Goal: Transaction & Acquisition: Subscribe to service/newsletter

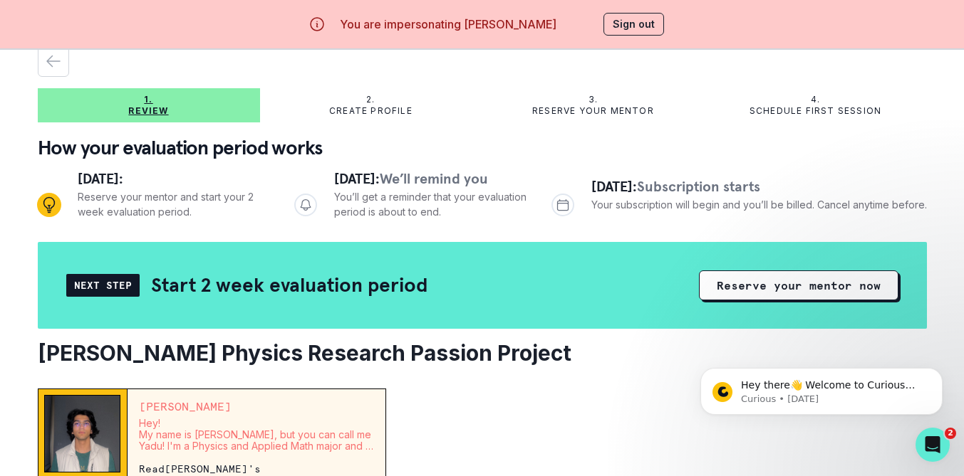
scroll to position [61, 0]
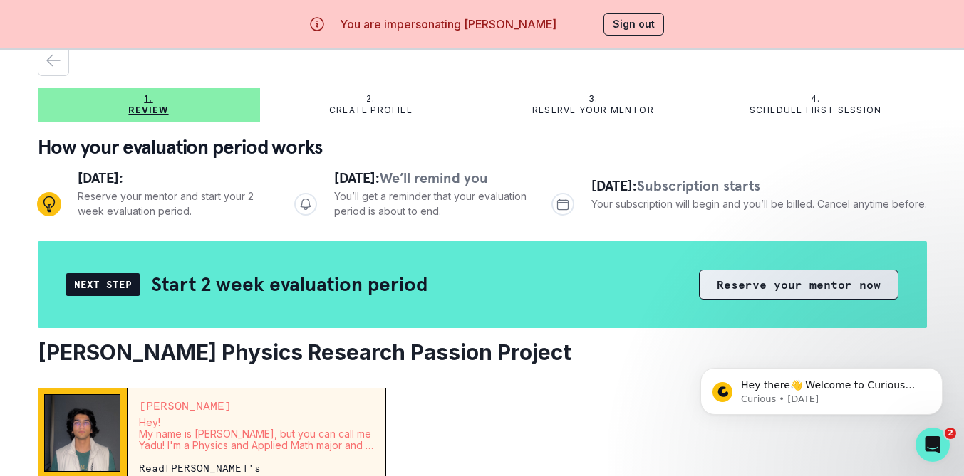
click at [762, 281] on button "Reserve your mentor now" at bounding box center [798, 285] width 199 height 30
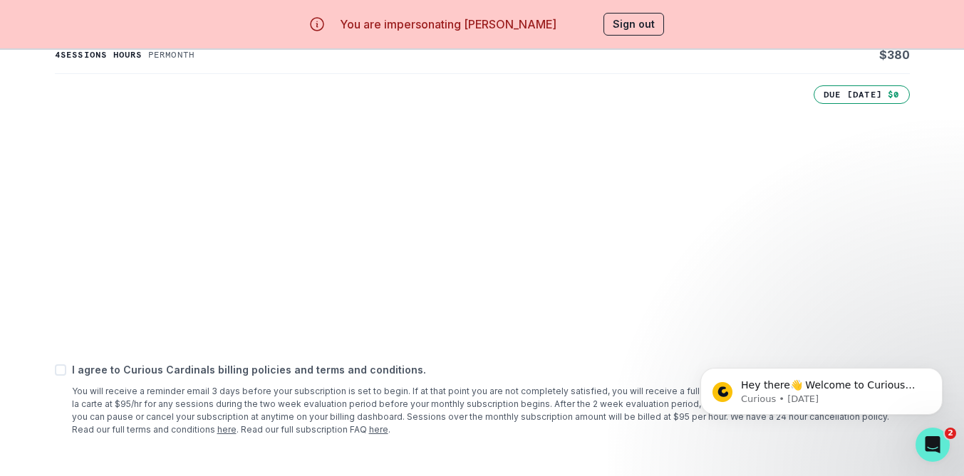
scroll to position [50, 0]
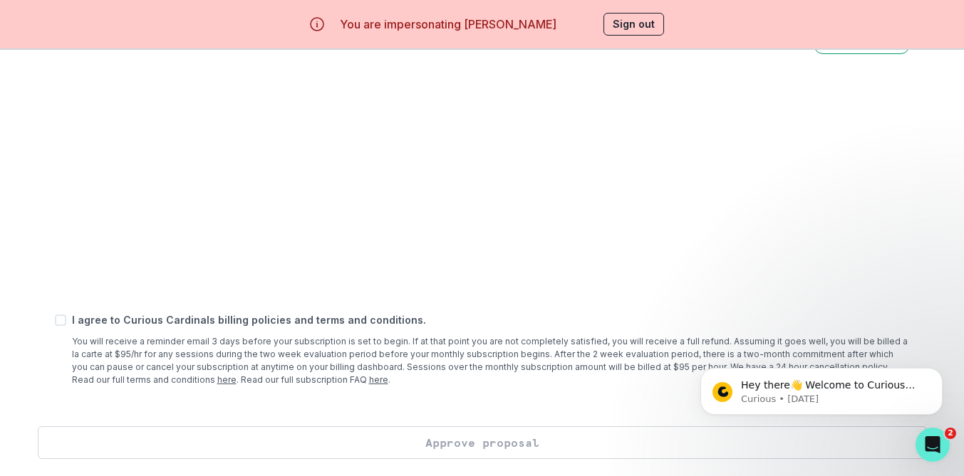
click at [61, 323] on span at bounding box center [60, 320] width 11 height 11
click at [55, 321] on input "checkbox" at bounding box center [54, 320] width 1 height 1
checkbox input "true"
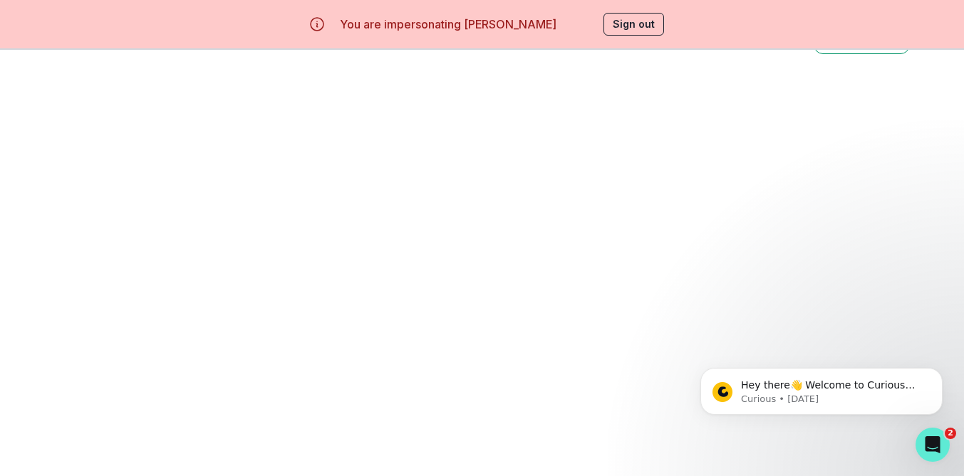
scroll to position [588, 0]
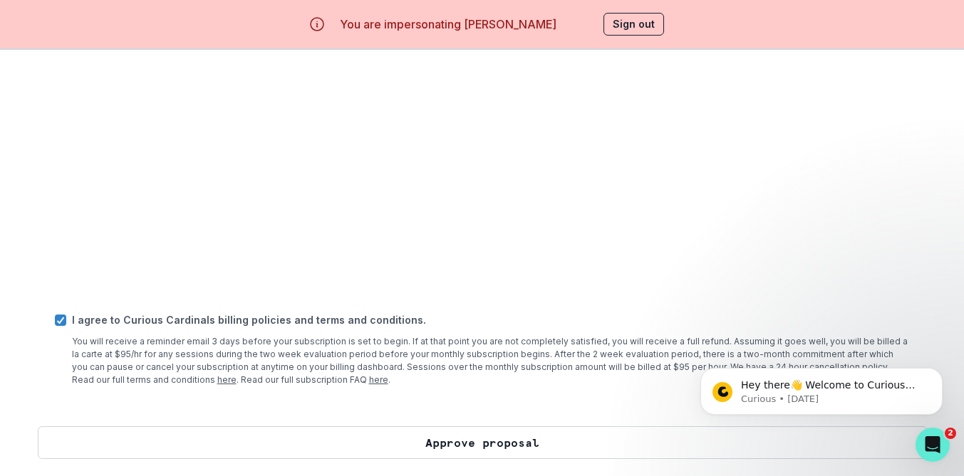
click at [301, 441] on button "Approve proposal" at bounding box center [482, 443] width 889 height 33
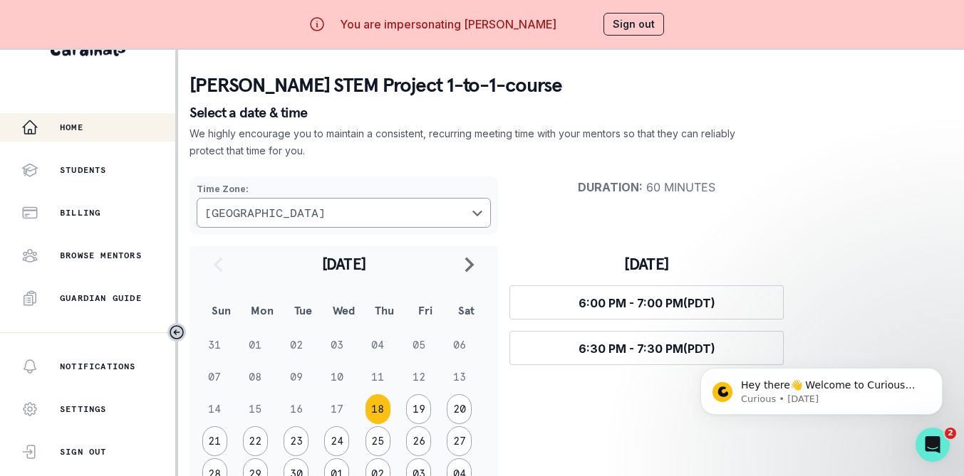
click at [71, 125] on p "Home" at bounding box center [72, 127] width 24 height 11
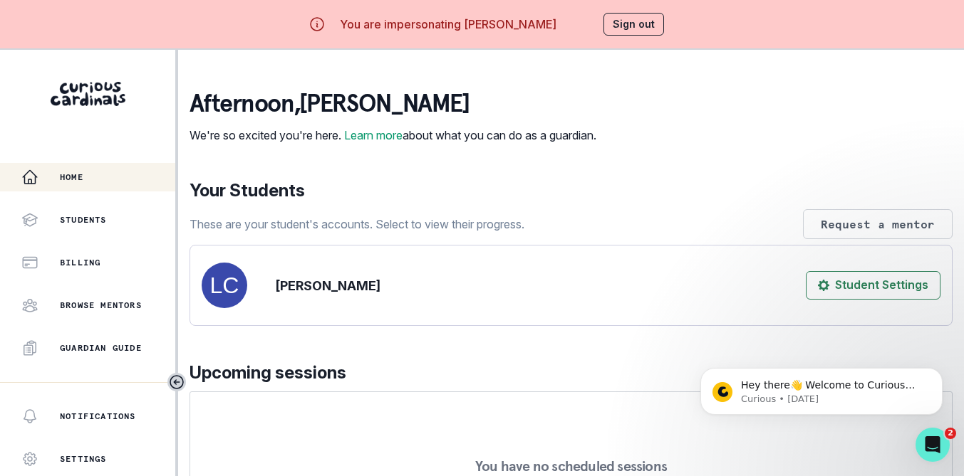
click at [610, 31] on button "Sign out" at bounding box center [633, 24] width 61 height 23
